Goal: Check status: Check status

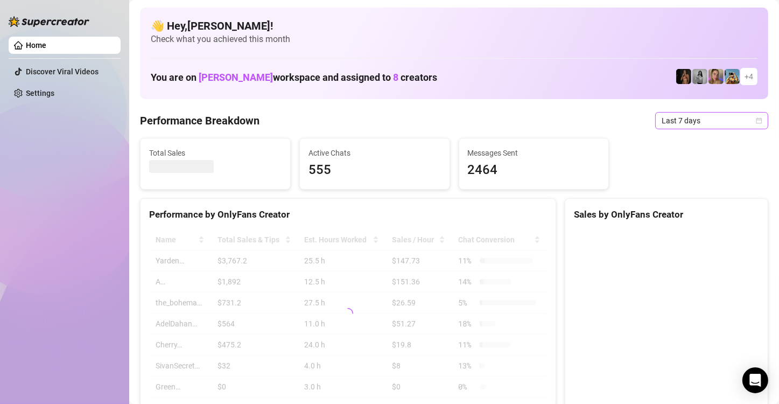
click at [756, 123] on icon "calendar" at bounding box center [759, 120] width 6 height 6
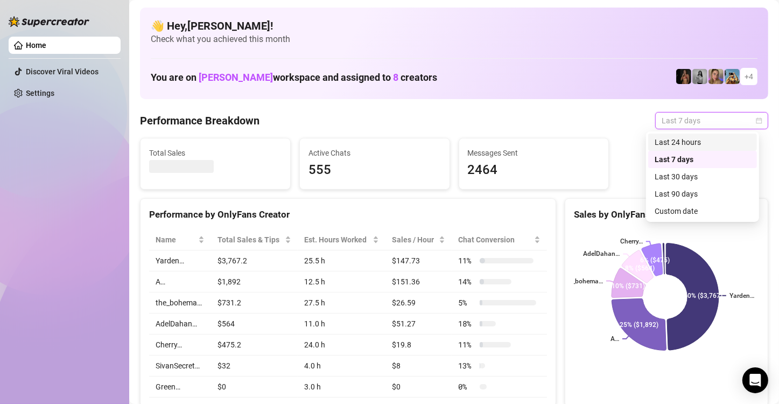
click at [724, 140] on div "Last 24 hours" at bounding box center [703, 142] width 96 height 12
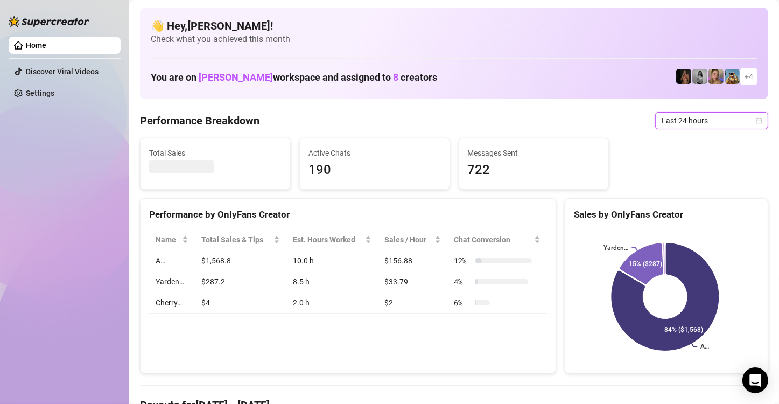
click at [756, 118] on icon "calendar" at bounding box center [759, 120] width 6 height 6
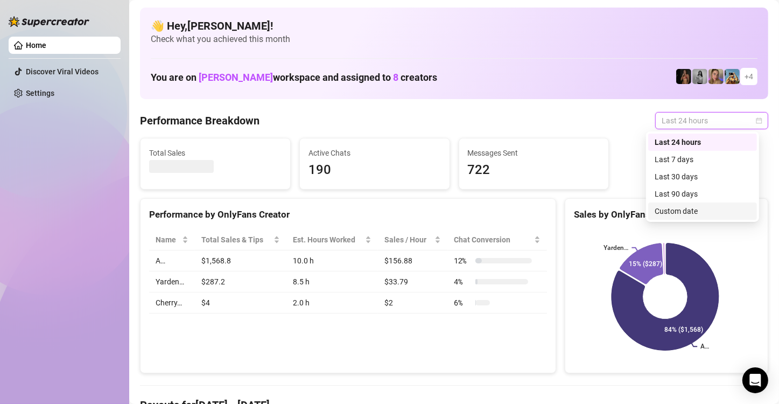
click at [703, 211] on div "Custom date" at bounding box center [703, 211] width 96 height 12
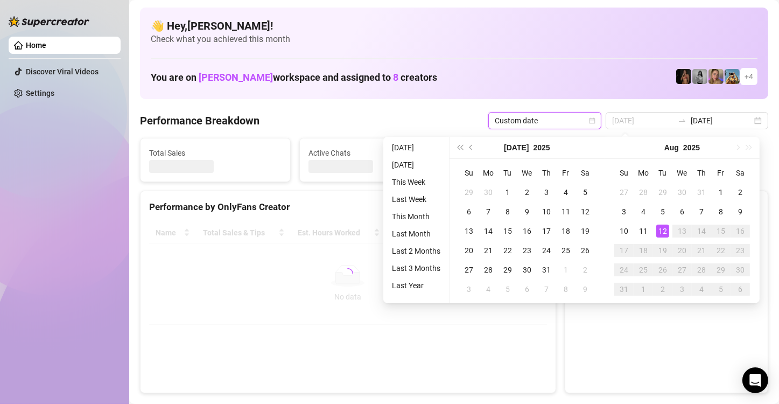
click at [665, 229] on div "12" at bounding box center [662, 231] width 13 height 13
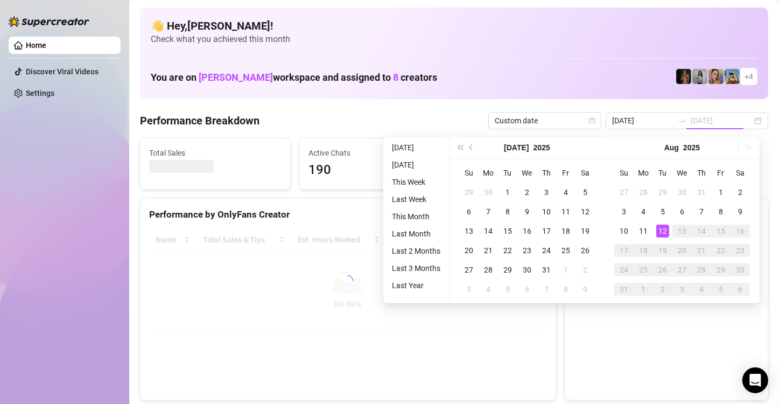
click at [665, 229] on div "12" at bounding box center [662, 231] width 13 height 13
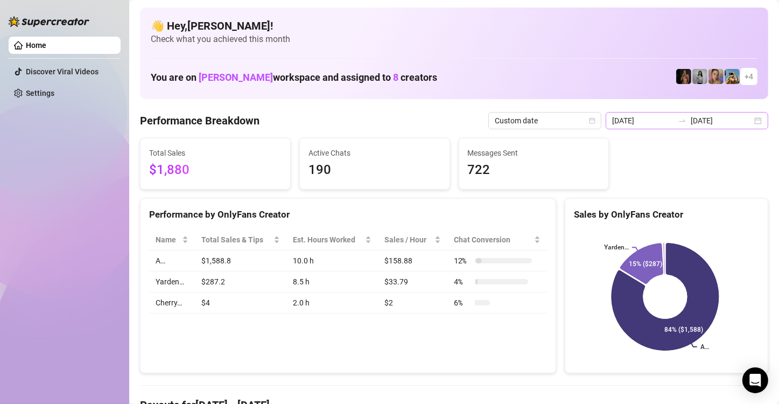
click at [749, 122] on div "[DATE] [DATE]" at bounding box center [687, 120] width 163 height 17
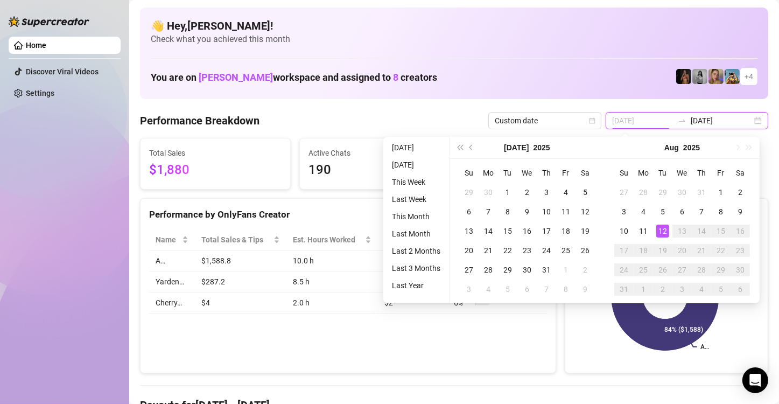
type input "[DATE]"
click at [665, 233] on div "12" at bounding box center [662, 231] width 13 height 13
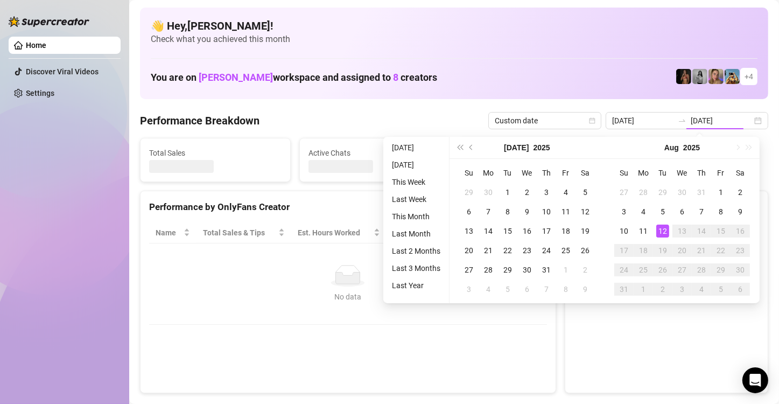
type input "[DATE]"
